Goal: Transaction & Acquisition: Purchase product/service

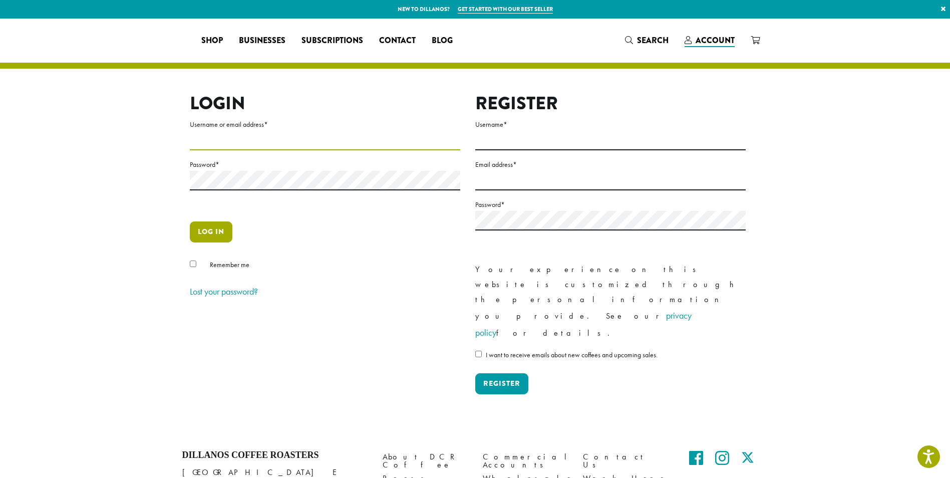
type input "**********"
click at [190, 230] on button "Log in" at bounding box center [211, 231] width 43 height 21
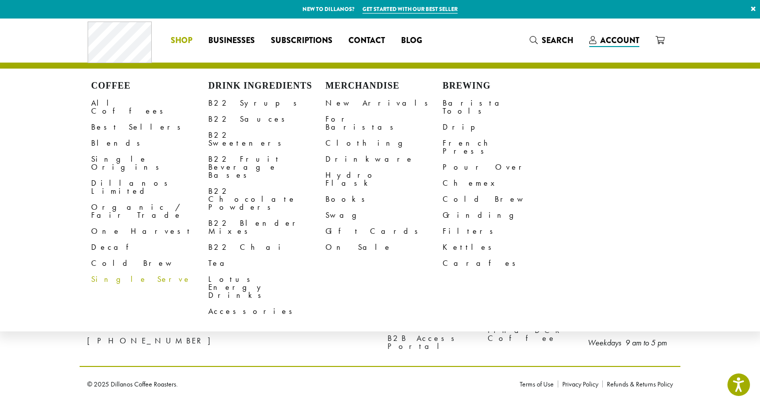
click at [123, 271] on link "Single Serve" at bounding box center [149, 279] width 117 height 16
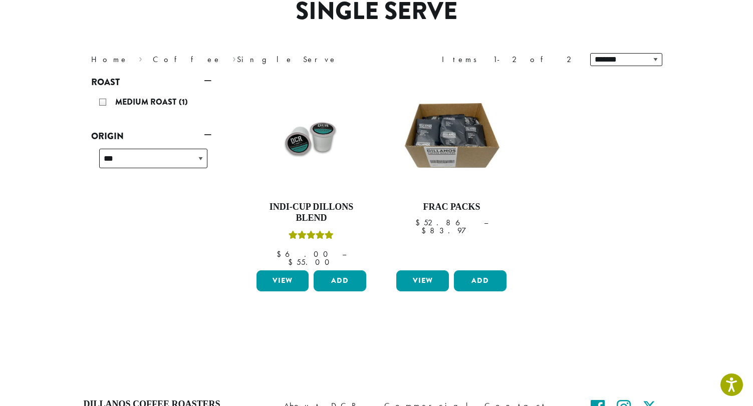
scroll to position [100, 0]
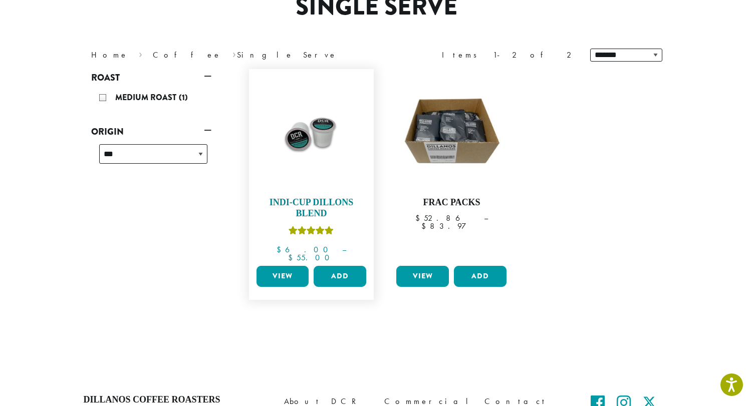
click at [317, 209] on h4 "Indi-Cup Dillons Blend" at bounding box center [311, 208] width 115 height 22
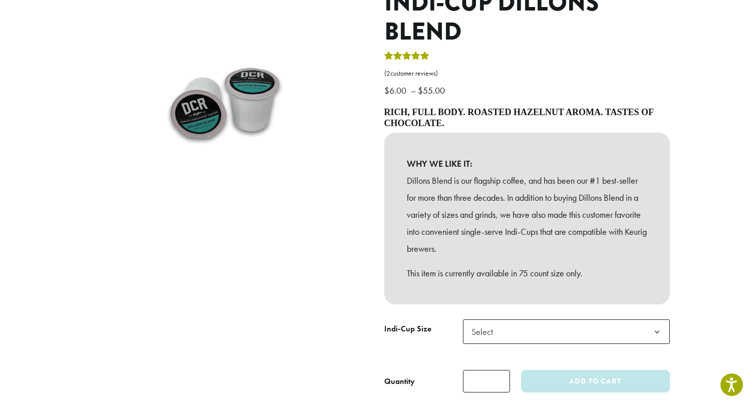
scroll to position [200, 0]
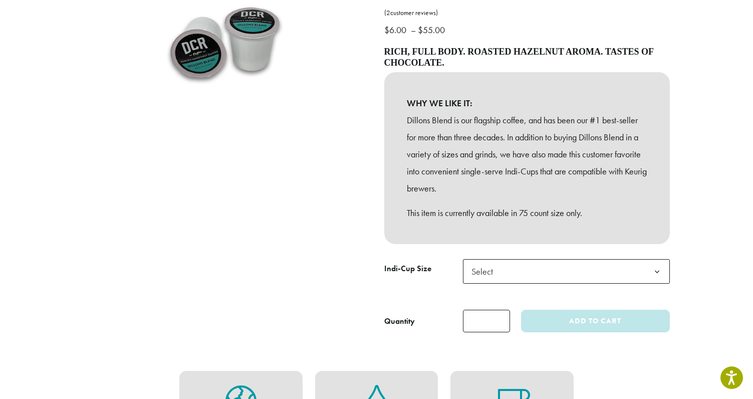
click at [657, 277] on b at bounding box center [656, 271] width 25 height 25
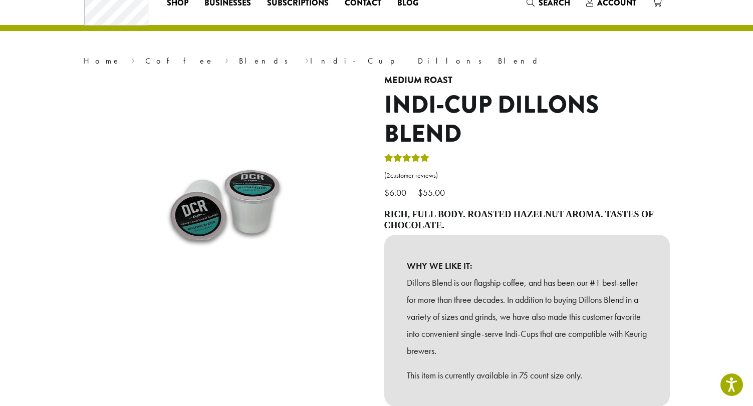
scroll to position [0, 0]
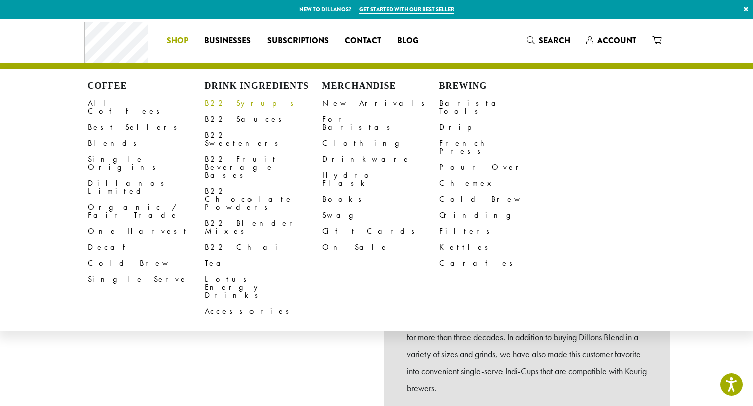
click at [233, 105] on link "B22 Syrups" at bounding box center [263, 103] width 117 height 16
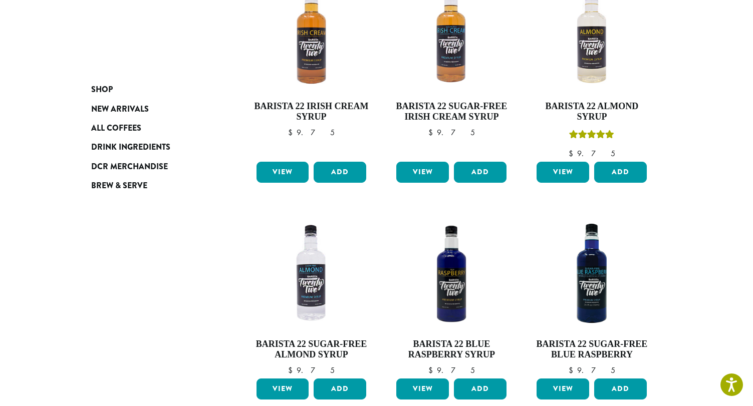
scroll to position [801, 0]
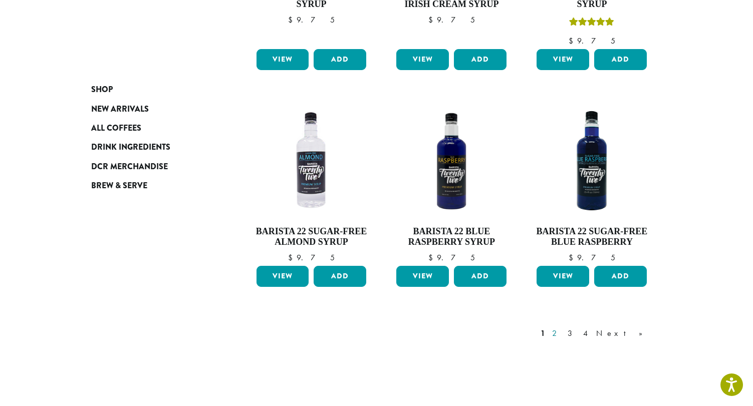
click at [562, 327] on link "2" at bounding box center [556, 333] width 13 height 12
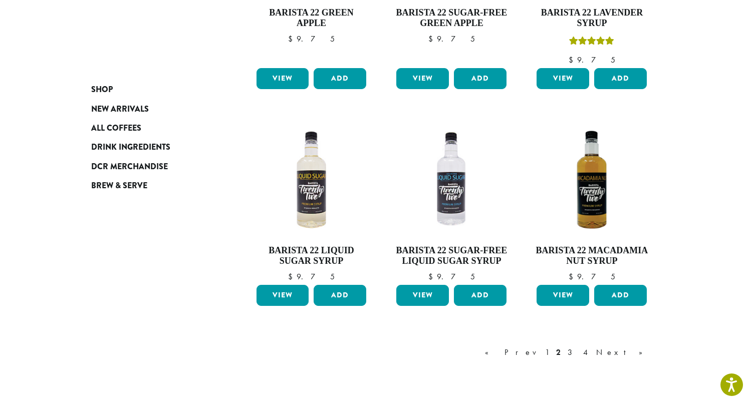
scroll to position [763, 0]
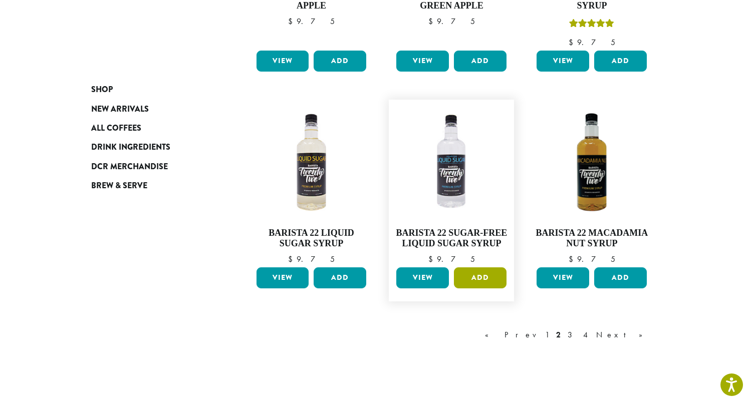
click at [476, 280] on button "Add" at bounding box center [480, 277] width 53 height 21
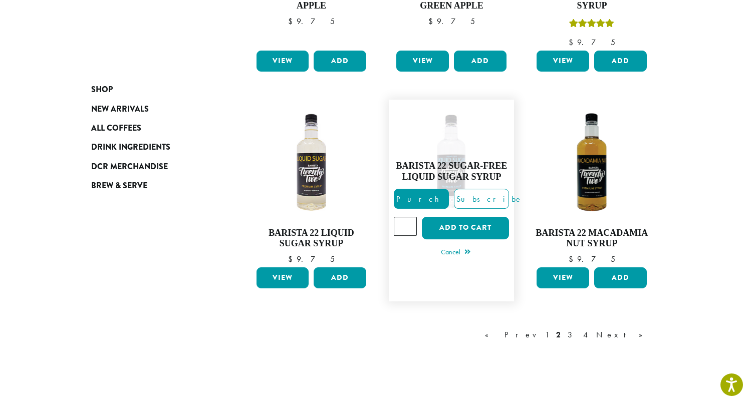
click at [409, 224] on input "*" at bounding box center [405, 226] width 23 height 19
type input "*"
click at [409, 224] on input "*" at bounding box center [405, 226] width 23 height 19
click at [456, 227] on button "Add to cart" at bounding box center [465, 228] width 87 height 23
click at [578, 337] on link "3" at bounding box center [571, 335] width 13 height 12
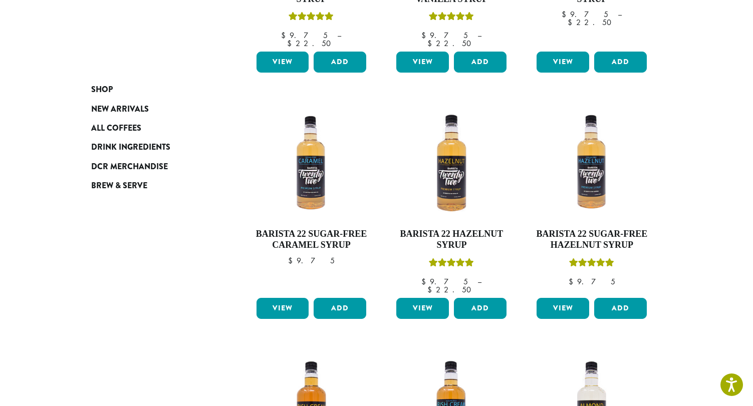
scroll to position [401, 0]
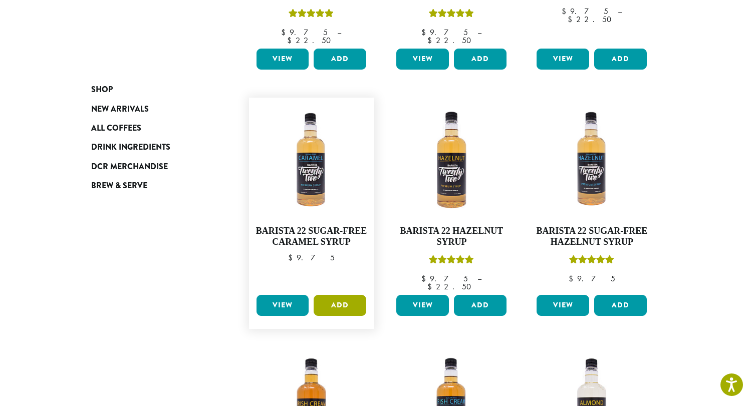
click at [348, 295] on button "Add" at bounding box center [339, 305] width 53 height 21
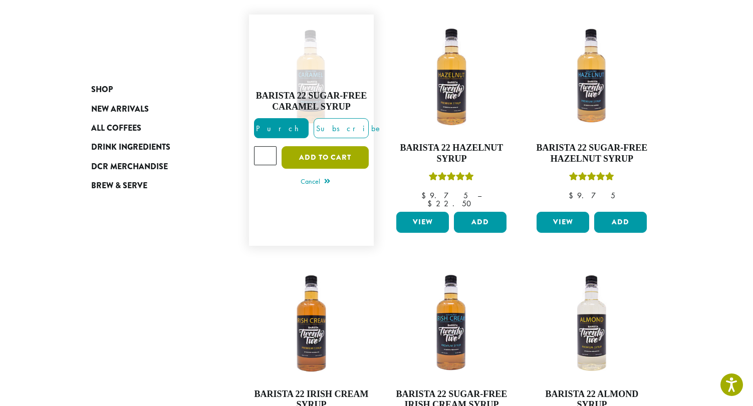
scroll to position [348, 0]
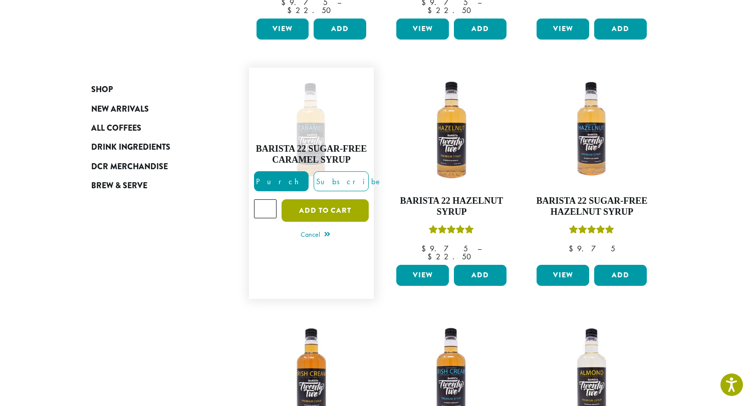
click at [323, 199] on button "Add to cart" at bounding box center [324, 210] width 87 height 23
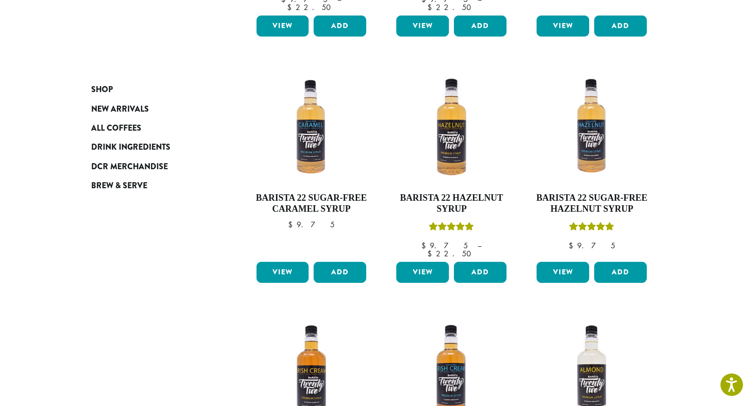
scroll to position [751, 0]
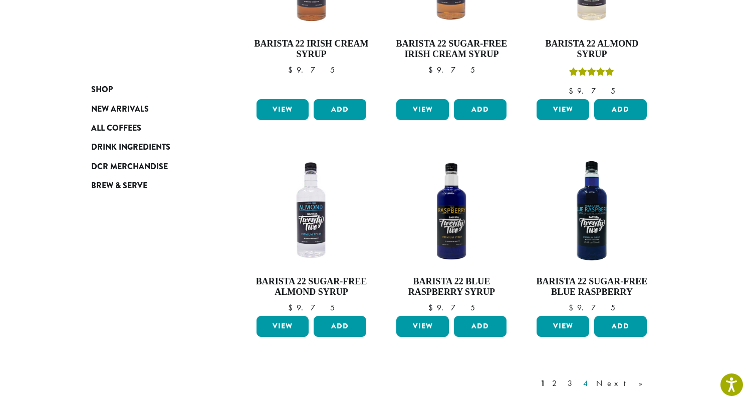
click at [591, 378] on link "4" at bounding box center [586, 384] width 10 height 12
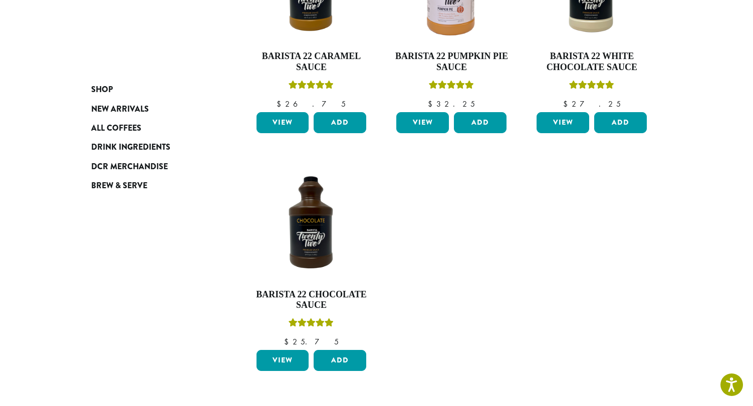
scroll to position [512, 0]
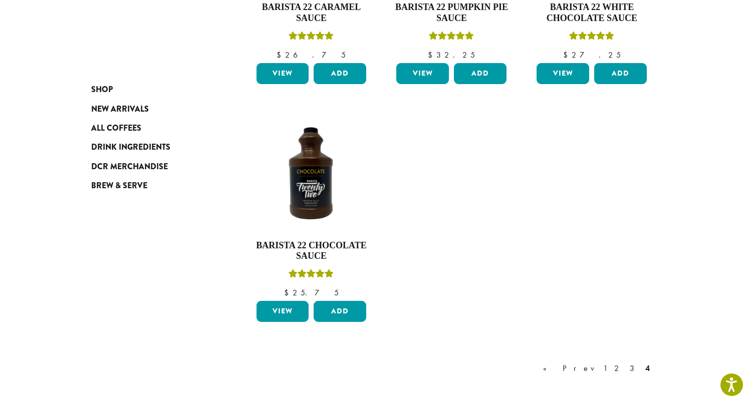
click at [635, 367] on link "3" at bounding box center [633, 369] width 13 height 12
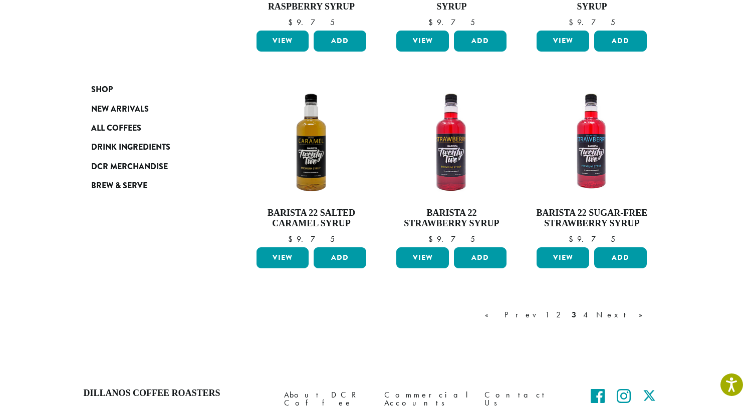
scroll to position [763, 0]
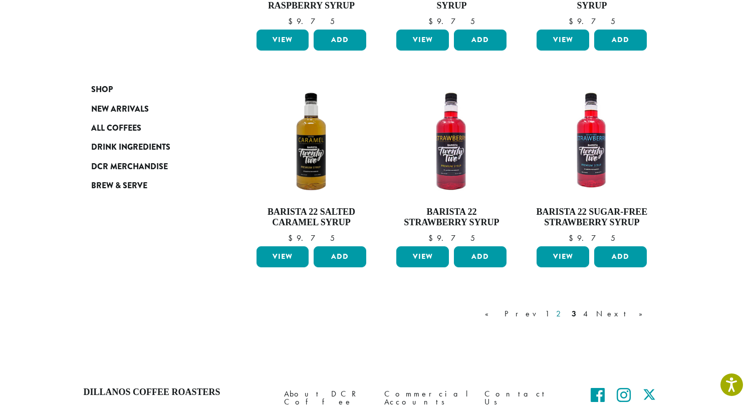
click at [566, 315] on link "2" at bounding box center [560, 314] width 13 height 12
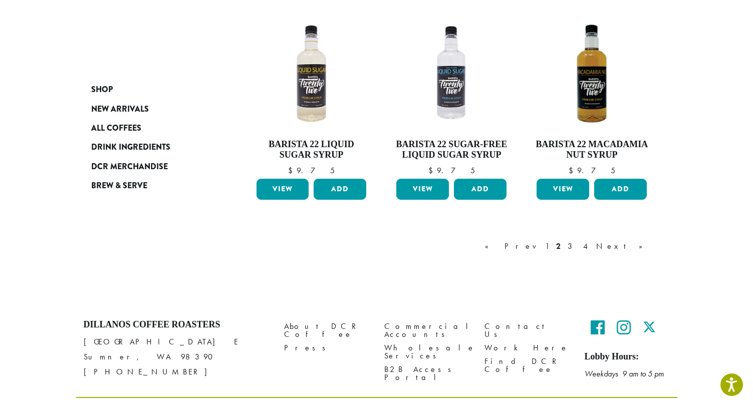
scroll to position [877, 0]
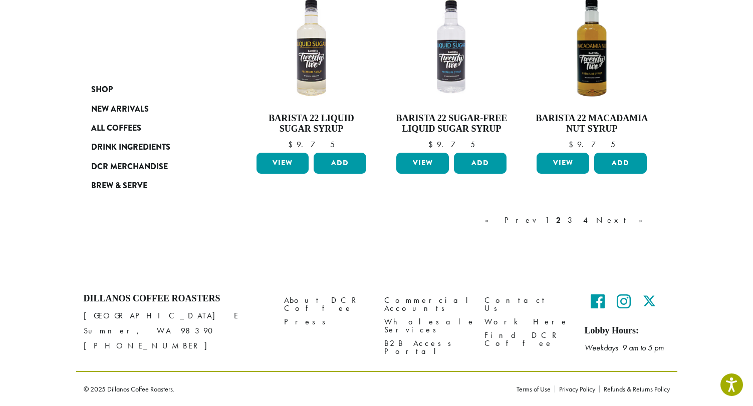
drag, startPoint x: 586, startPoint y: 219, endPoint x: 608, endPoint y: 231, distance: 24.9
click at [551, 219] on link "1" at bounding box center [547, 220] width 8 height 12
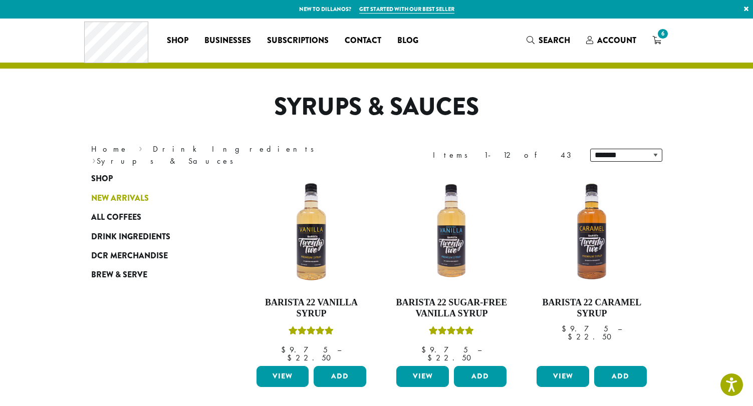
click at [128, 194] on span "New Arrivals" at bounding box center [120, 198] width 58 height 13
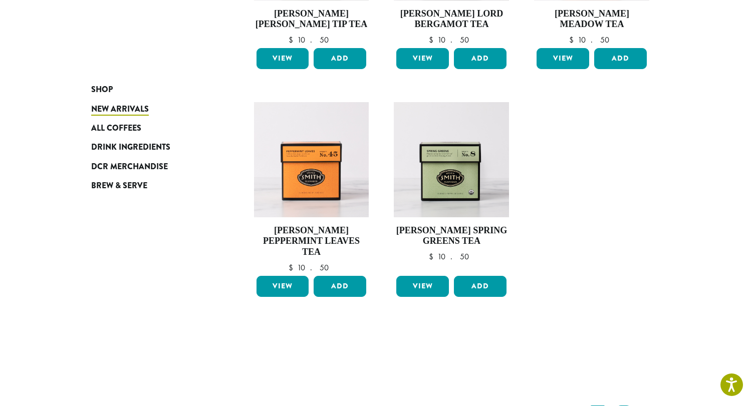
scroll to position [834, 0]
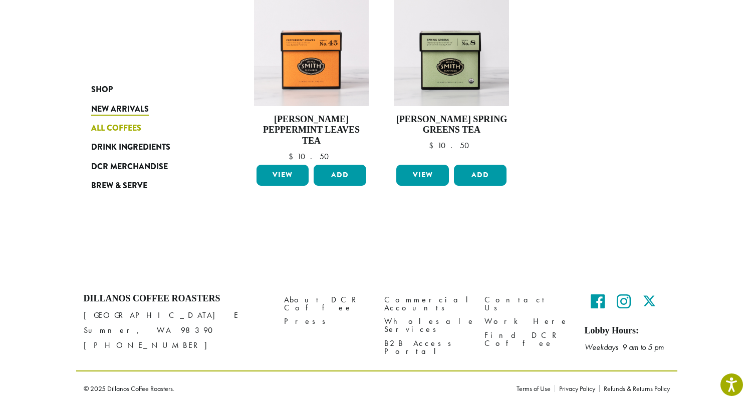
click at [104, 125] on span "All Coffees" at bounding box center [116, 128] width 50 height 13
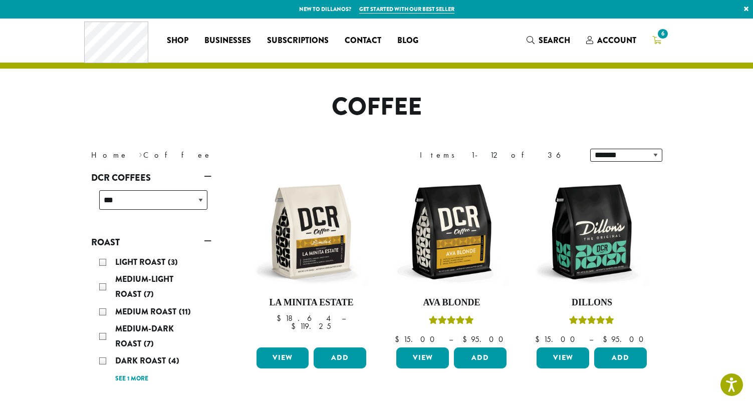
click at [655, 42] on icon "6" at bounding box center [656, 40] width 9 height 8
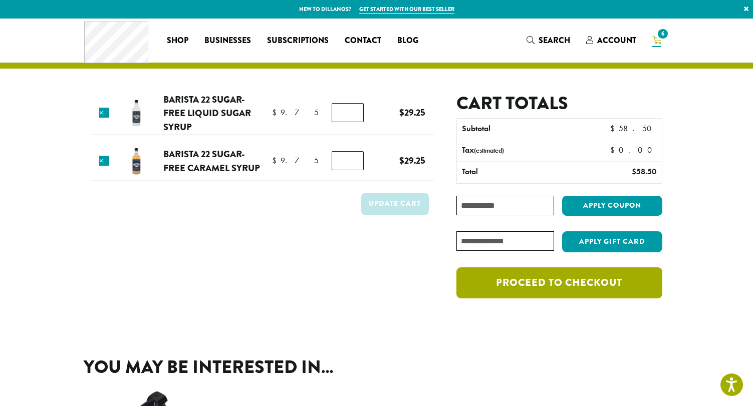
click at [564, 290] on link "Proceed to checkout" at bounding box center [558, 282] width 205 height 31
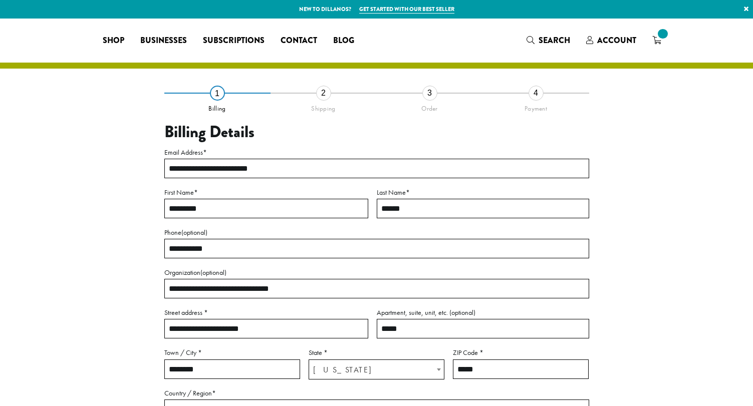
select select "**"
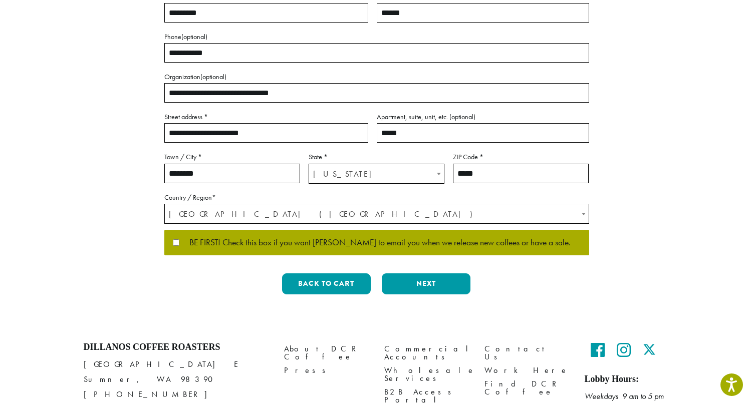
scroll to position [200, 0]
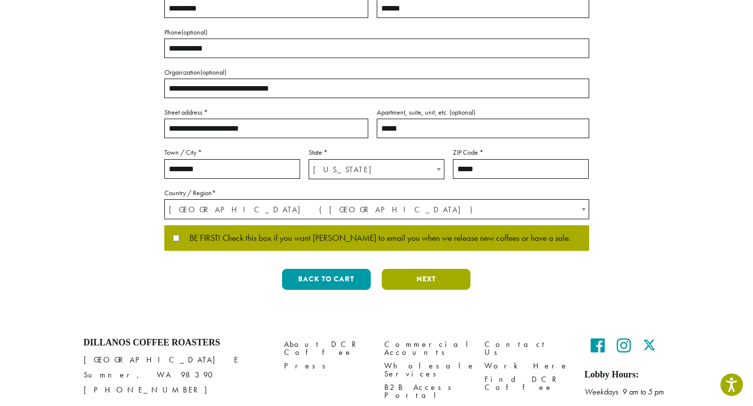
click at [428, 285] on button "Next" at bounding box center [426, 279] width 89 height 21
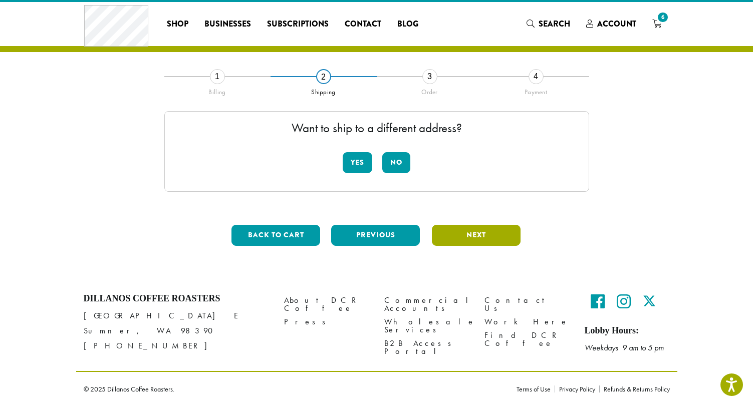
scroll to position [17, 0]
click at [356, 160] on button "Yes" at bounding box center [358, 162] width 30 height 21
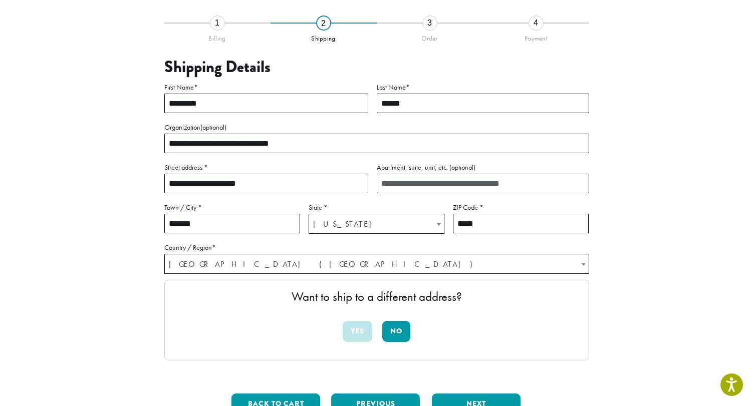
scroll to position [67, 0]
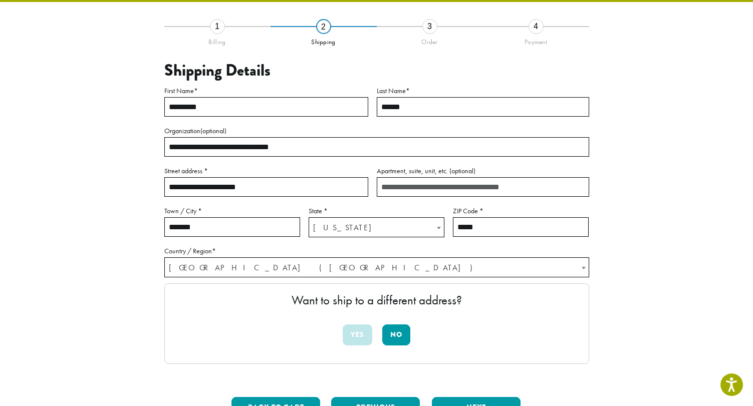
click at [265, 185] on input "**********" at bounding box center [266, 187] width 204 height 20
click at [406, 186] on input "Apartment, suite, unit, etc. (optional)" at bounding box center [483, 187] width 212 height 20
type input "******"
click at [262, 189] on input "**********" at bounding box center [266, 187] width 204 height 20
type input "**********"
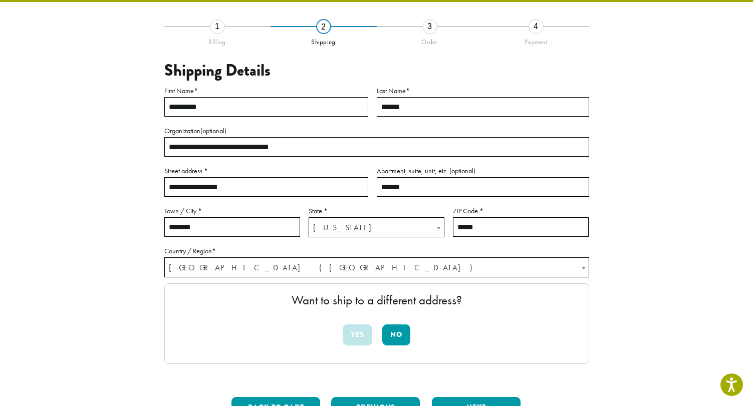
click at [685, 304] on section "**********" at bounding box center [376, 201] width 753 height 499
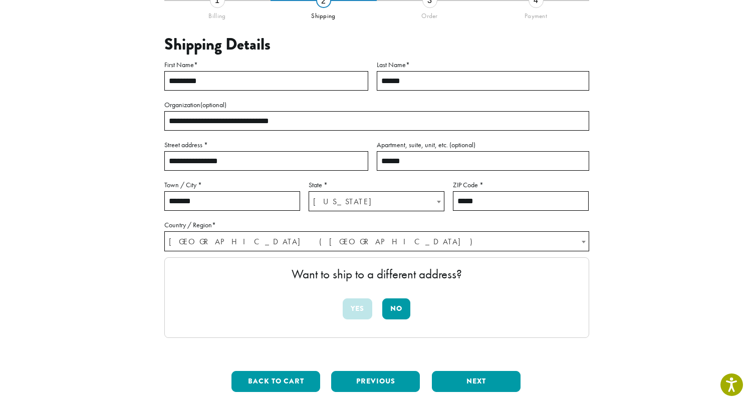
scroll to position [117, 0]
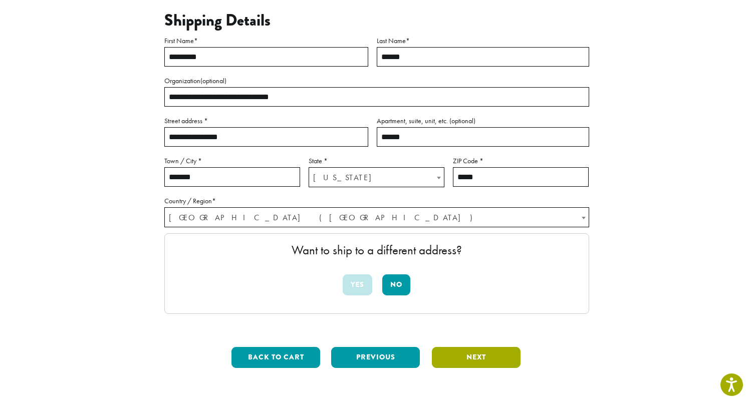
click at [478, 357] on button "Next" at bounding box center [476, 357] width 89 height 21
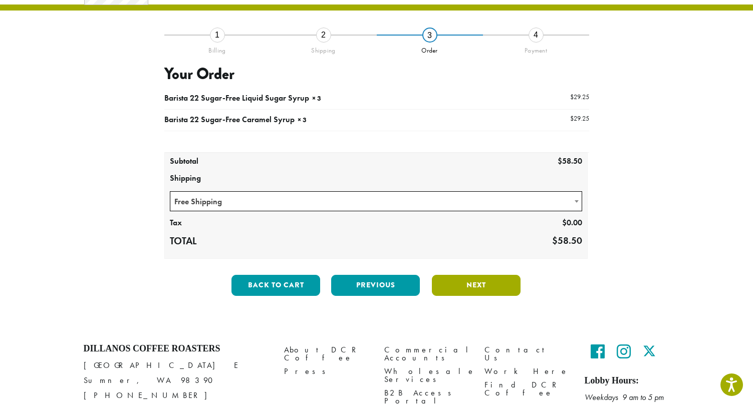
scroll to position [58, 0]
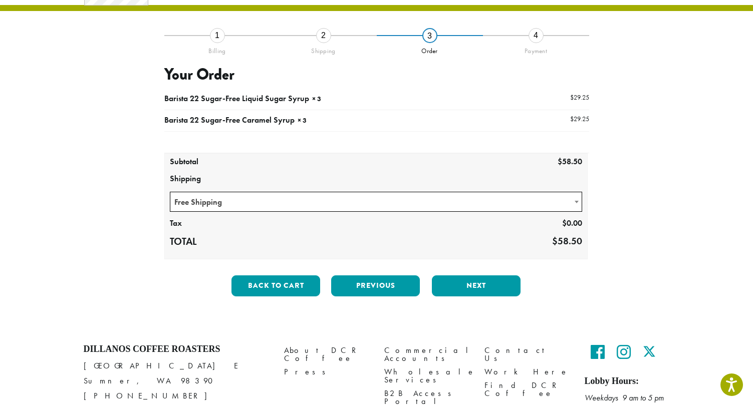
click at [575, 201] on b at bounding box center [576, 202] width 4 height 3
click at [573, 206] on span at bounding box center [576, 202] width 10 height 20
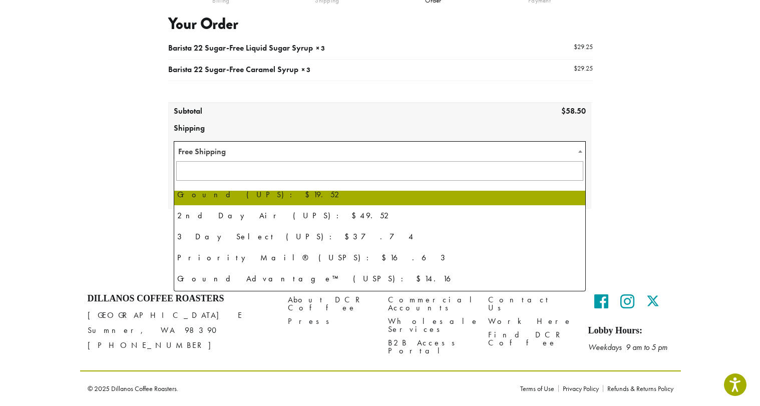
scroll to position [68, 0]
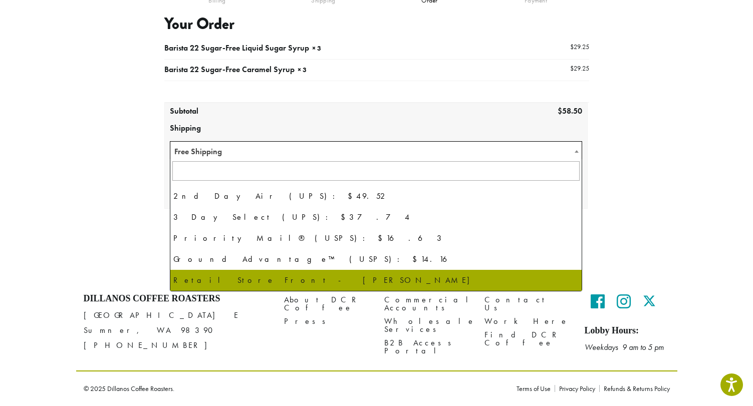
select select "**********"
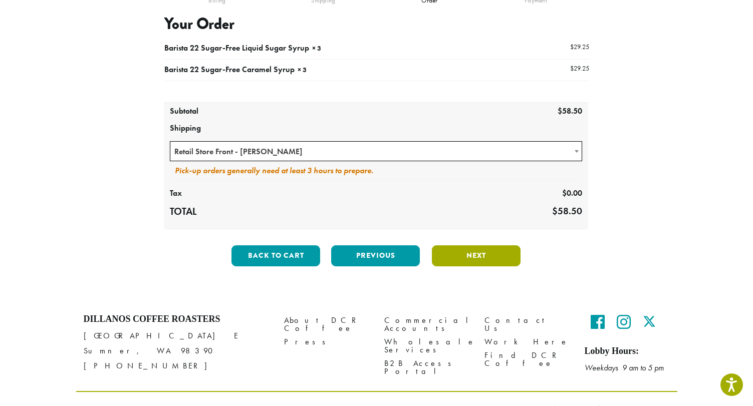
click at [490, 253] on button "Next" at bounding box center [476, 255] width 89 height 21
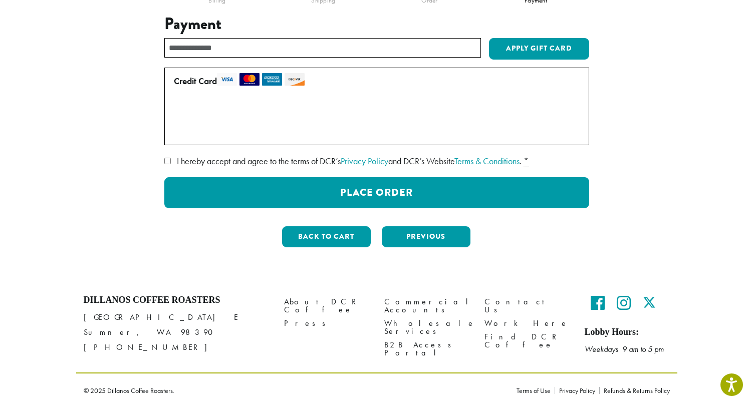
click at [178, 131] on label "Use a new card" at bounding box center [375, 131] width 402 height 16
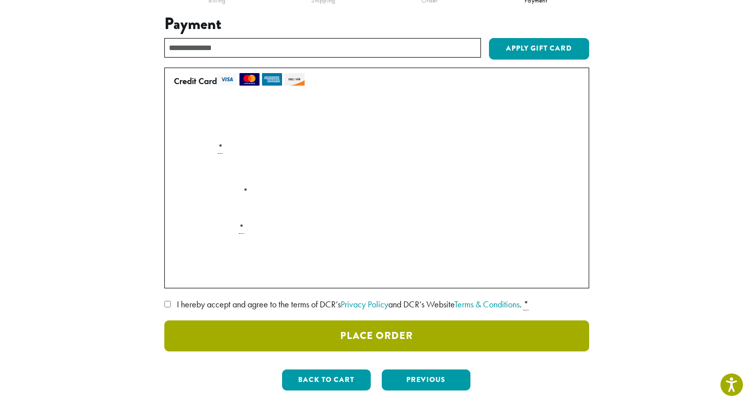
click at [389, 335] on button "Place Order" at bounding box center [376, 335] width 425 height 31
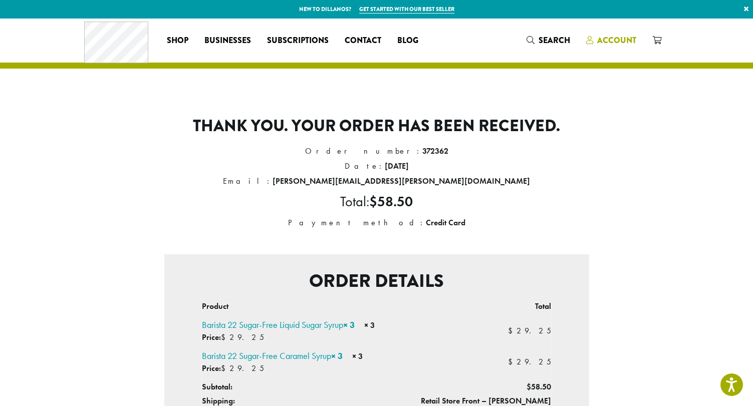
click at [609, 38] on span "Account" at bounding box center [616, 41] width 39 height 12
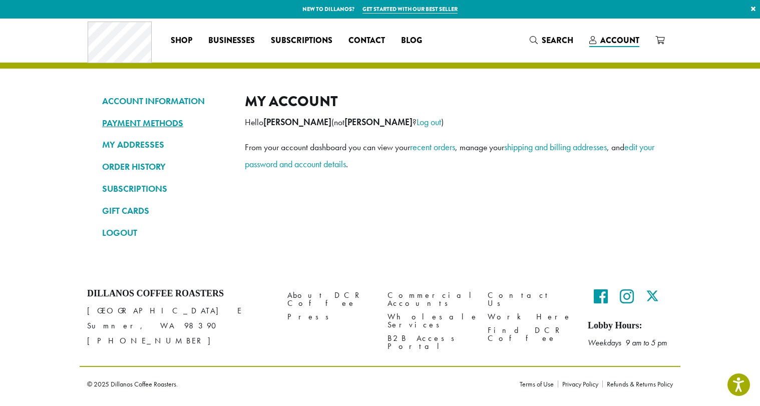
click at [144, 121] on link "PAYMENT METHODS" at bounding box center [166, 123] width 128 height 17
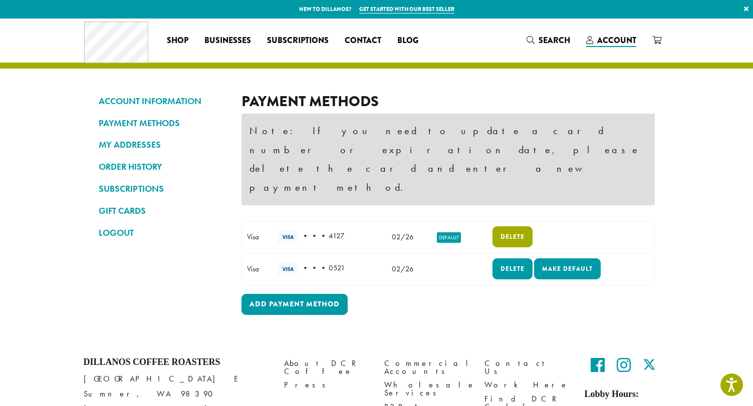
click at [509, 226] on link "Delete" at bounding box center [512, 236] width 40 height 21
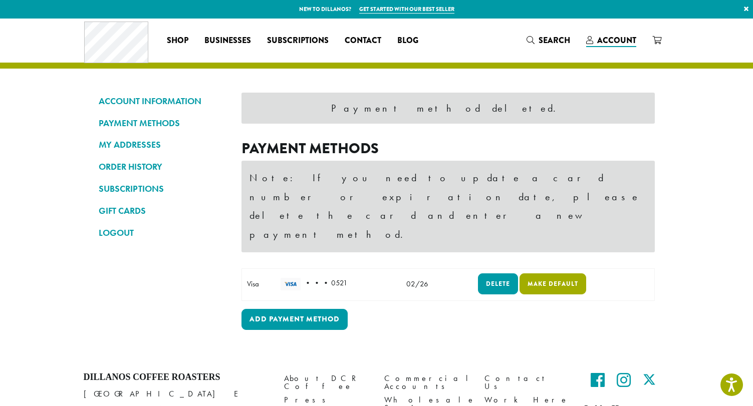
click at [557, 273] on link "Make default" at bounding box center [552, 283] width 67 height 21
